Goal: Information Seeking & Learning: Learn about a topic

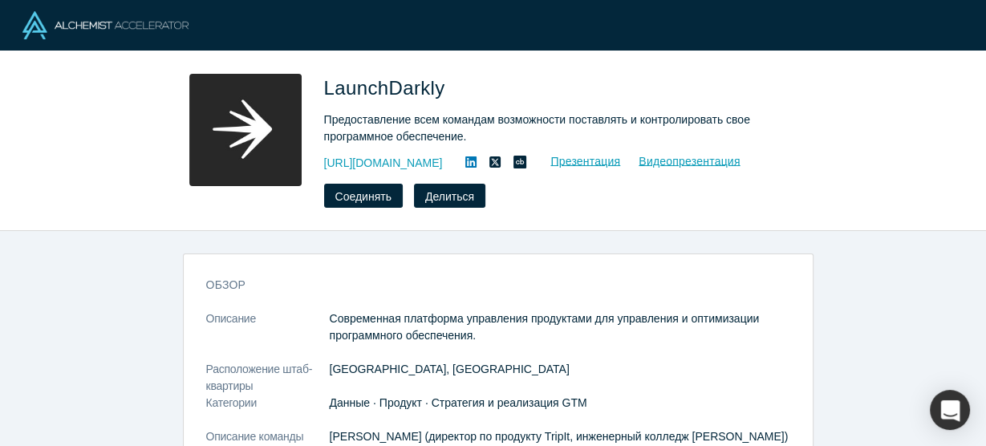
click at [89, 373] on div "обзор Описание Современная платформа управления продуктами для управления и опт…" at bounding box center [498, 343] width 996 height 225
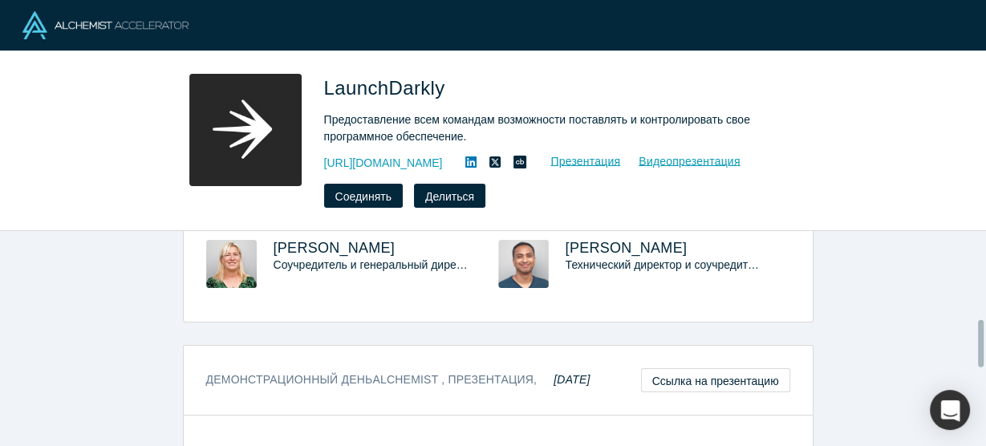
scroll to position [359, 0]
